Goal: Transaction & Acquisition: Book appointment/travel/reservation

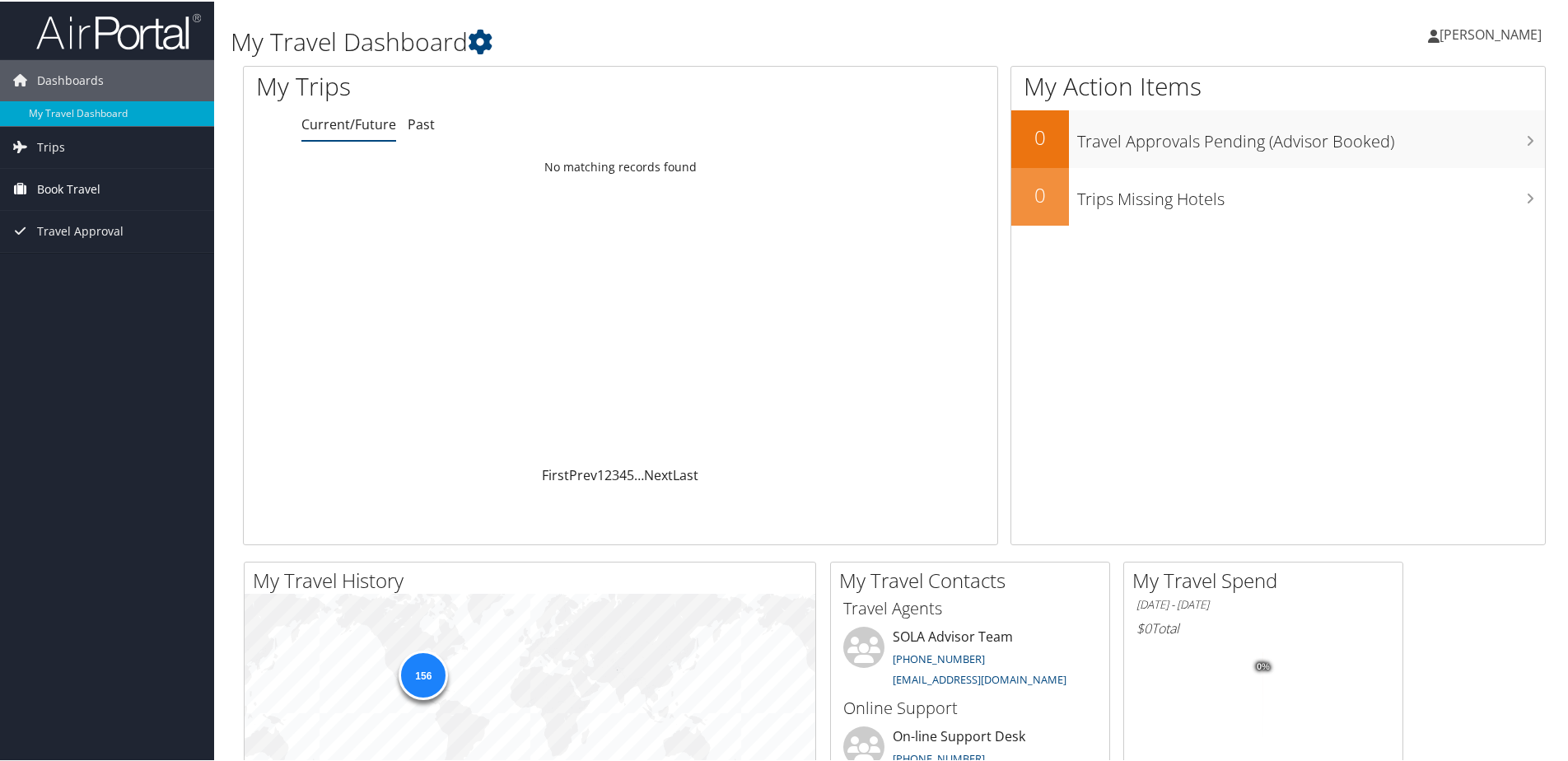
click at [67, 179] on span "Book Travel" at bounding box center [68, 187] width 63 height 41
click at [79, 244] on link "Book/Manage Online Trips" at bounding box center [106, 245] width 214 height 24
